Goal: Task Accomplishment & Management: Use online tool/utility

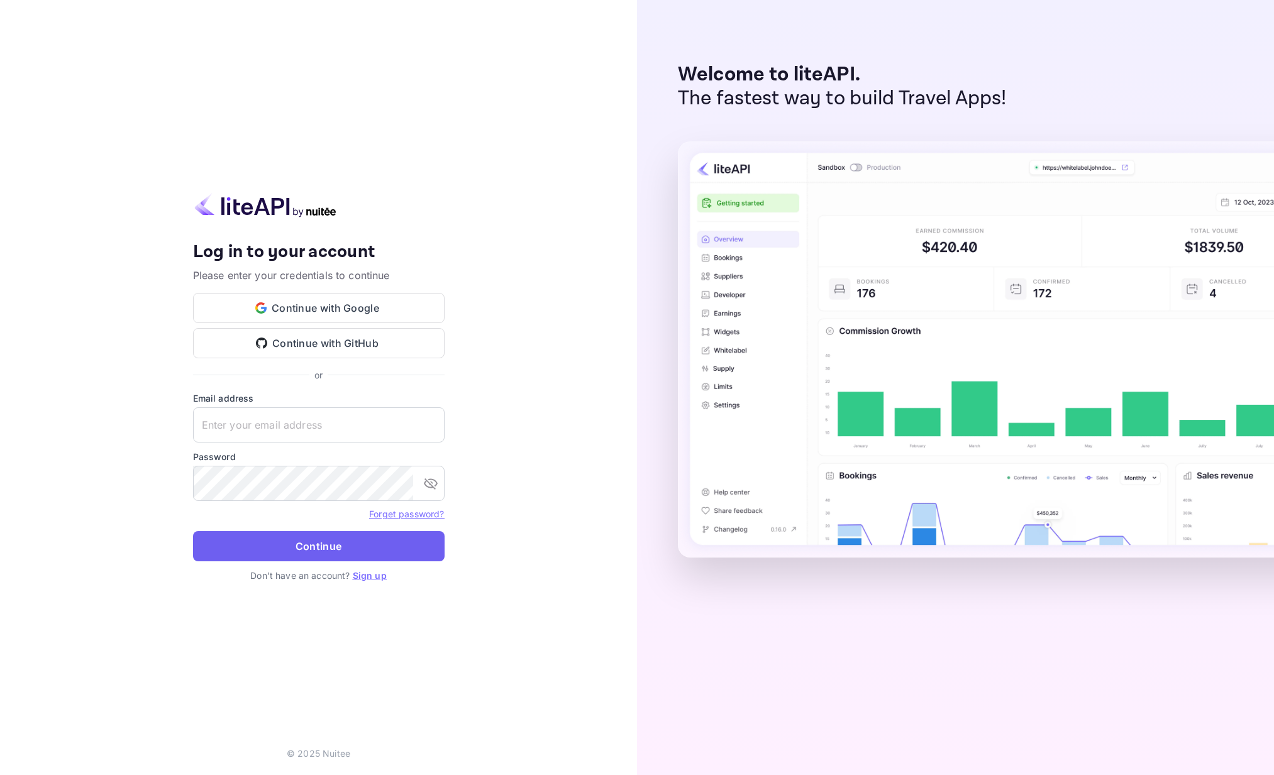
type input "[EMAIL_ADDRESS][DOMAIN_NAME]"
click at [335, 552] on button "Continue" at bounding box center [318, 546] width 251 height 30
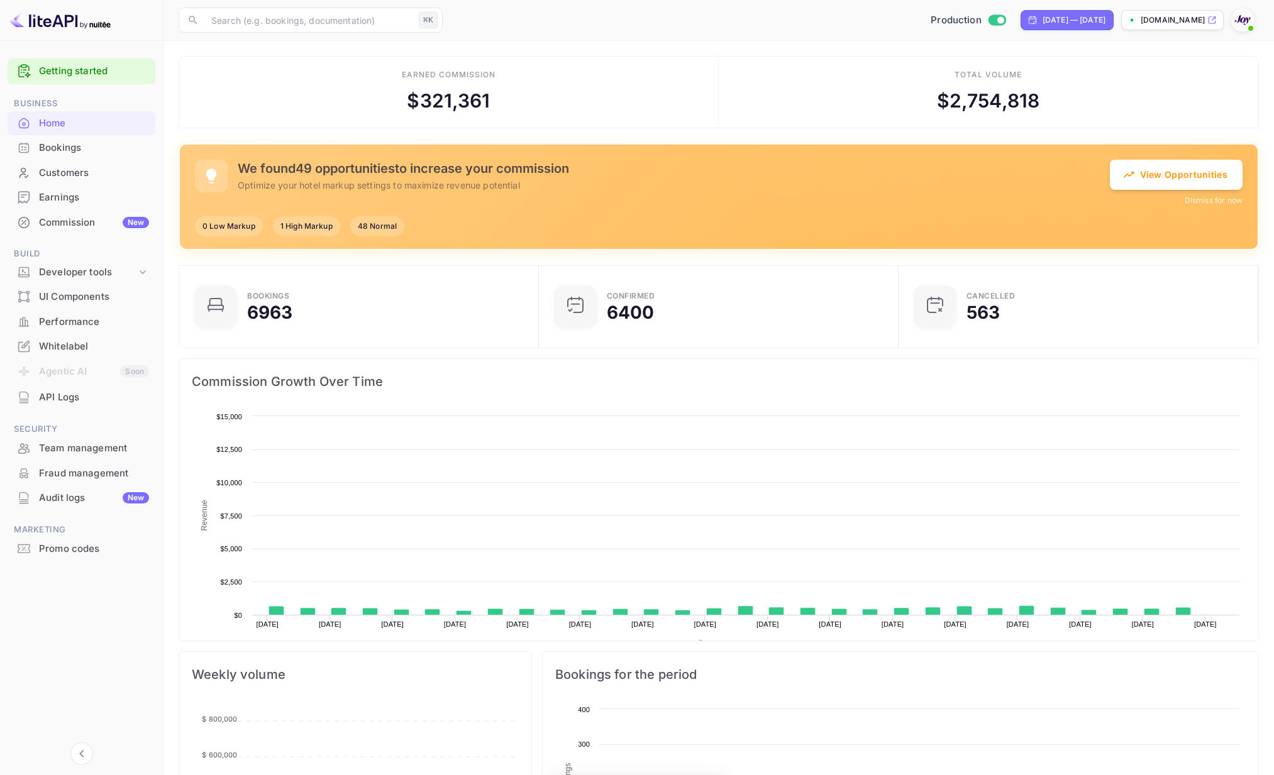
scroll to position [204, 352]
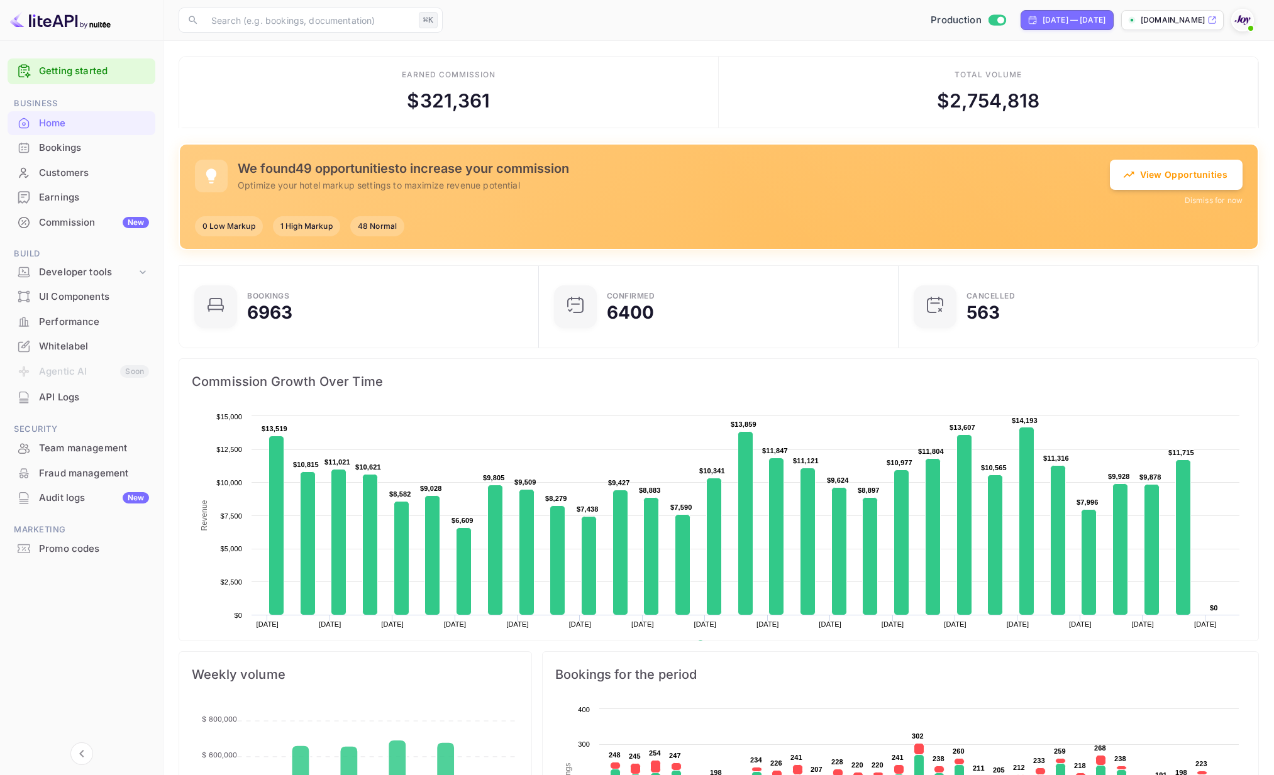
click at [79, 555] on div "Promo codes" at bounding box center [94, 549] width 110 height 14
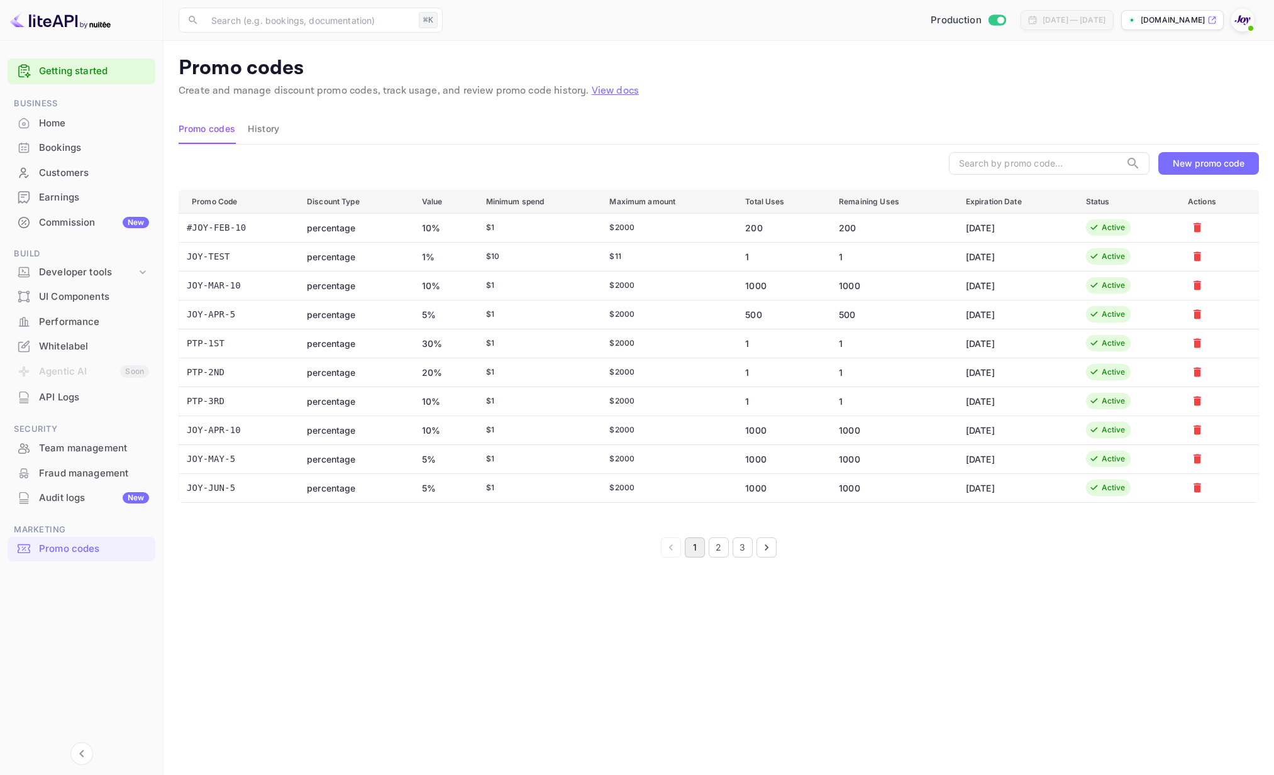
click at [1234, 161] on div "New promo code" at bounding box center [1209, 163] width 72 height 11
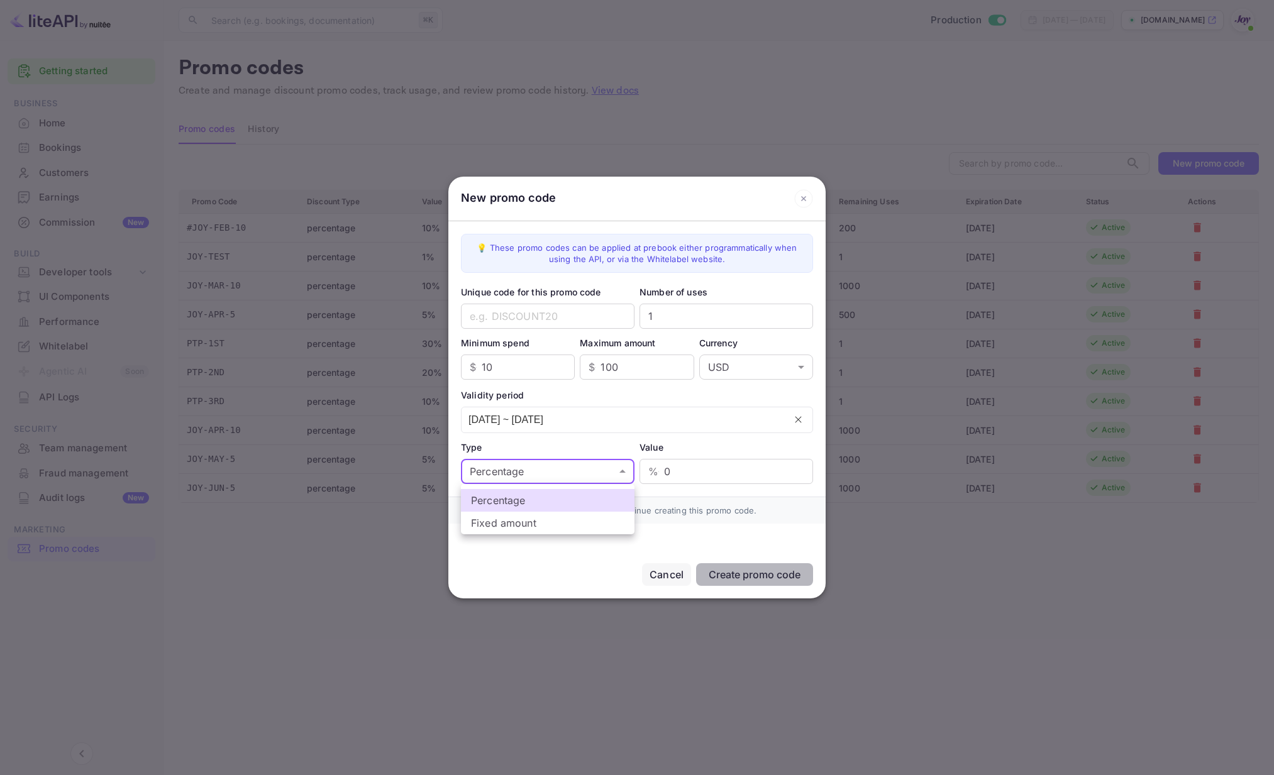
click at [609, 467] on body "Getting started Business Home Bookings Customers Earnings Commission New Build …" at bounding box center [637, 387] width 1274 height 775
click at [612, 468] on div at bounding box center [637, 387] width 1274 height 775
click at [802, 199] on icon at bounding box center [803, 198] width 19 height 19
